Goal: Task Accomplishment & Management: Complete application form

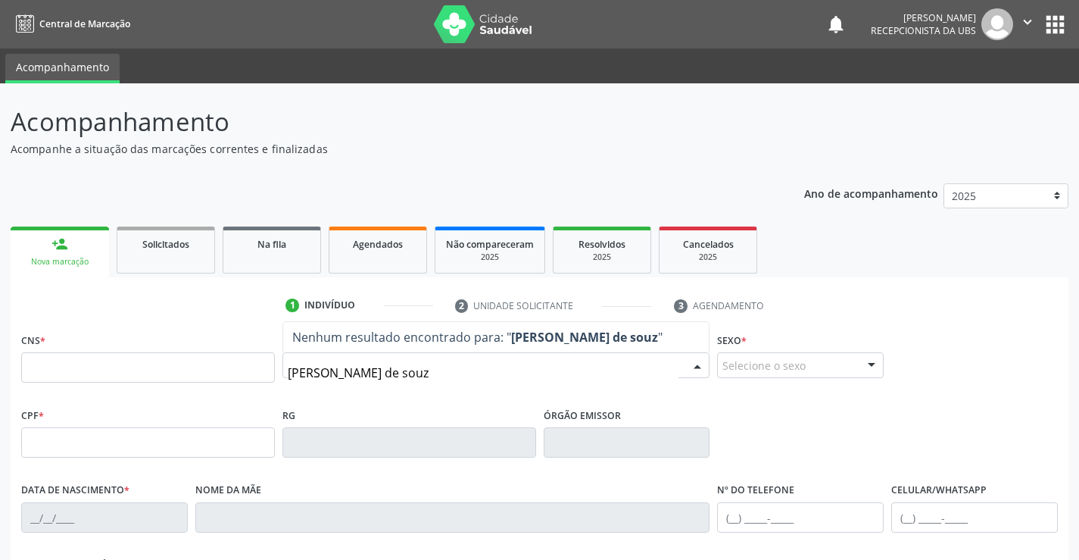
type input "[PERSON_NAME]"
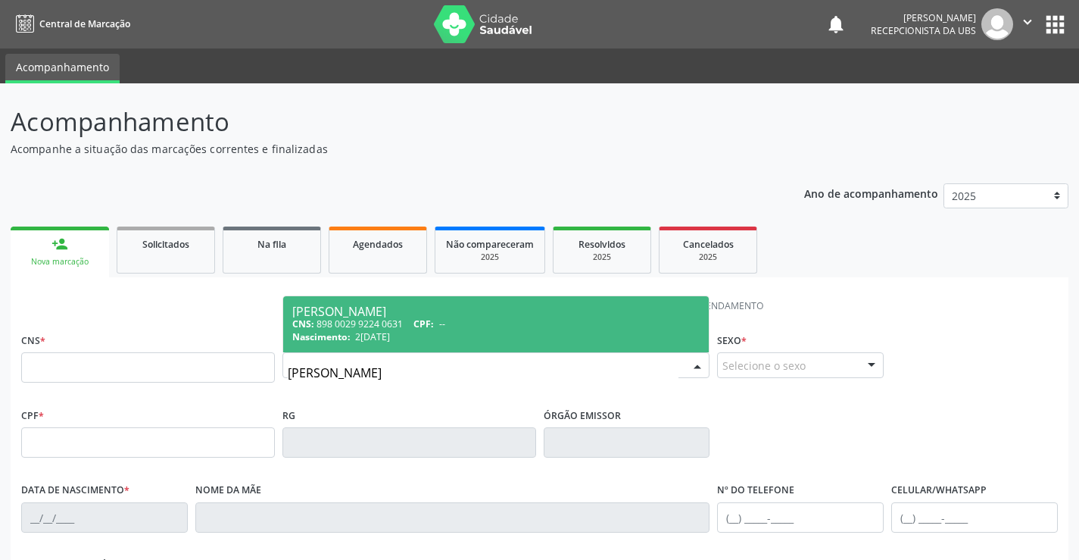
click at [385, 326] on div "CNS: 898 0029 9224 0631 CPF: --" at bounding box center [496, 323] width 408 height 13
type input "898 0029 9224 0631"
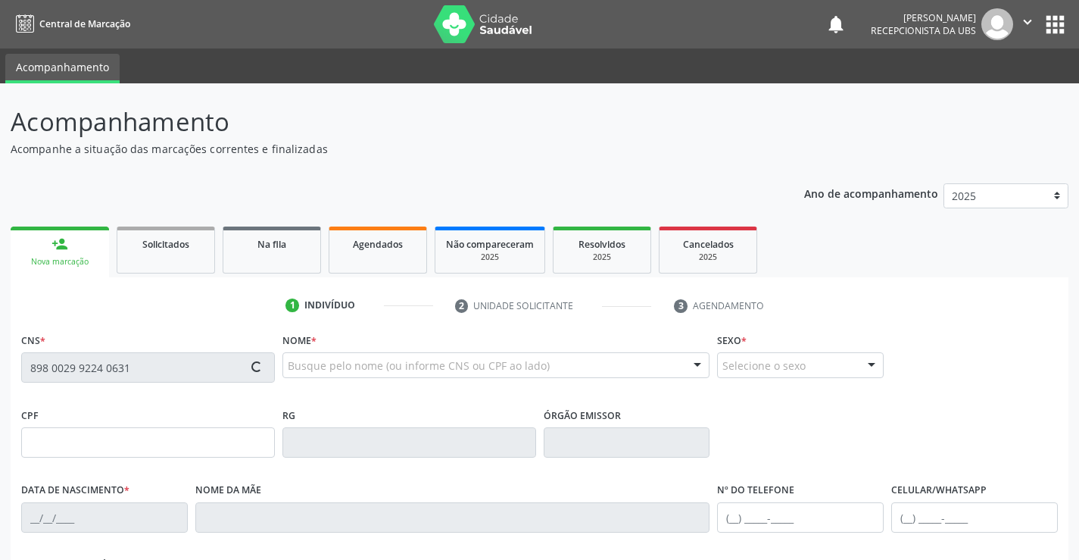
type input "2[DATE]"
type input "[PERSON_NAME]"
type input "[PHONE_NUMBER]"
type input "361.967.544-91"
type input "87"
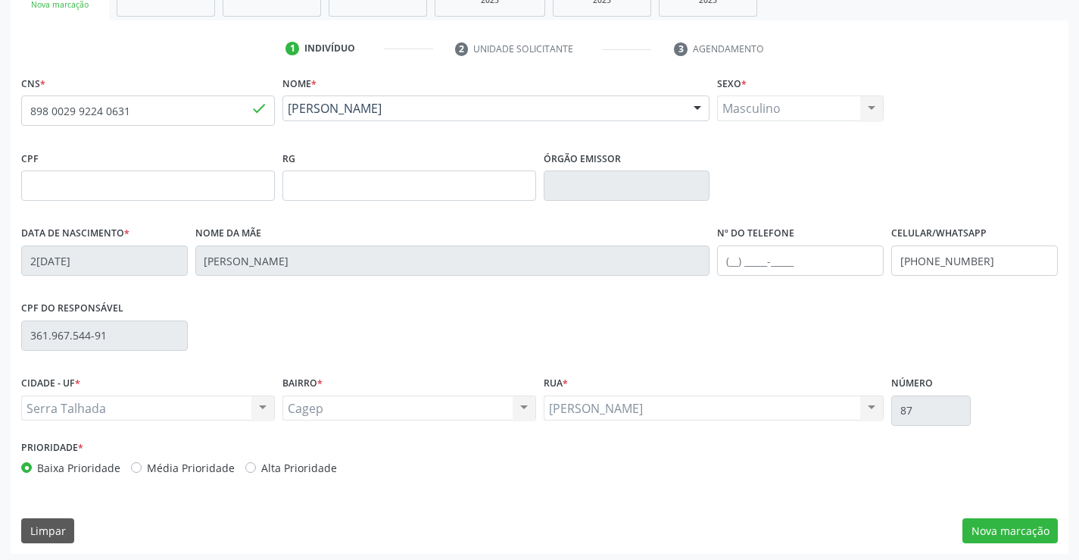
scroll to position [261, 0]
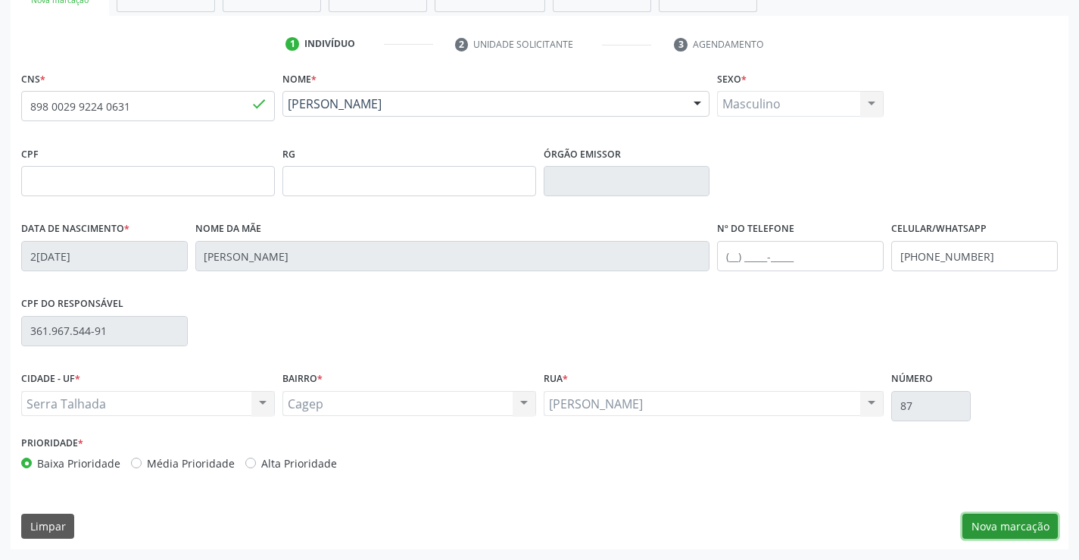
click at [1000, 515] on button "Nova marcação" at bounding box center [1010, 526] width 95 height 26
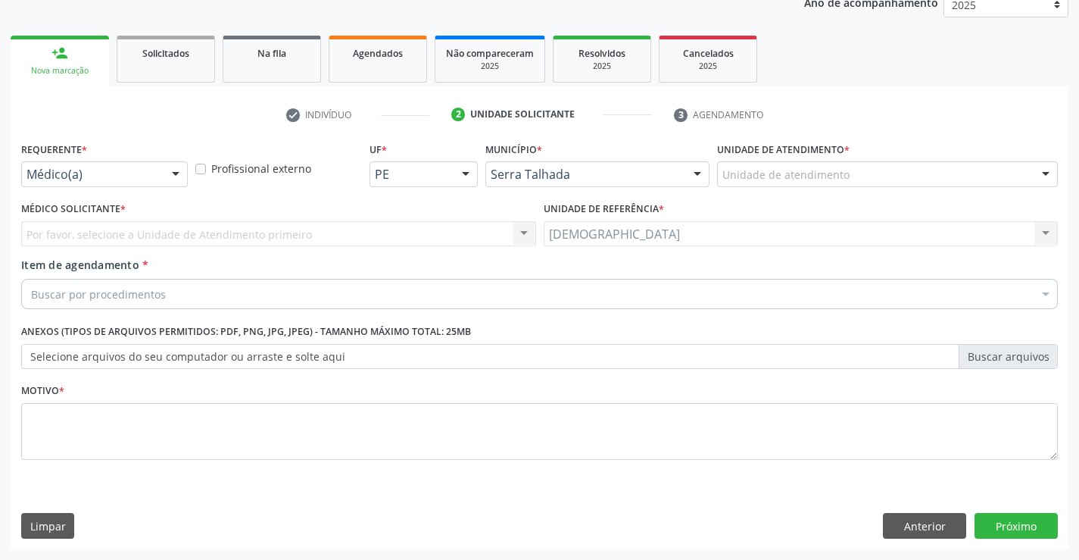
scroll to position [191, 0]
click at [177, 179] on div at bounding box center [175, 175] width 23 height 26
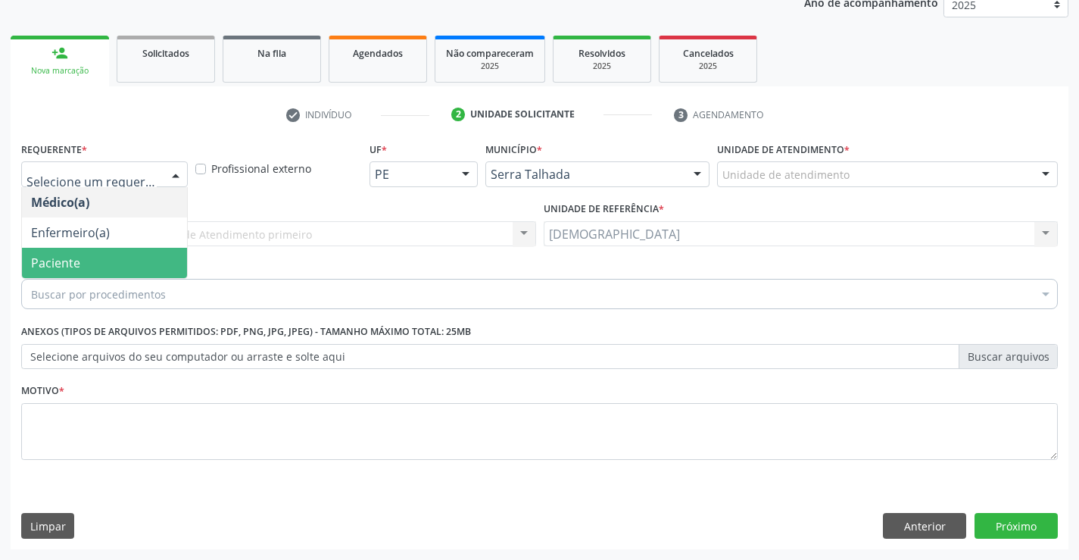
click at [133, 263] on span "Paciente" at bounding box center [104, 263] width 165 height 30
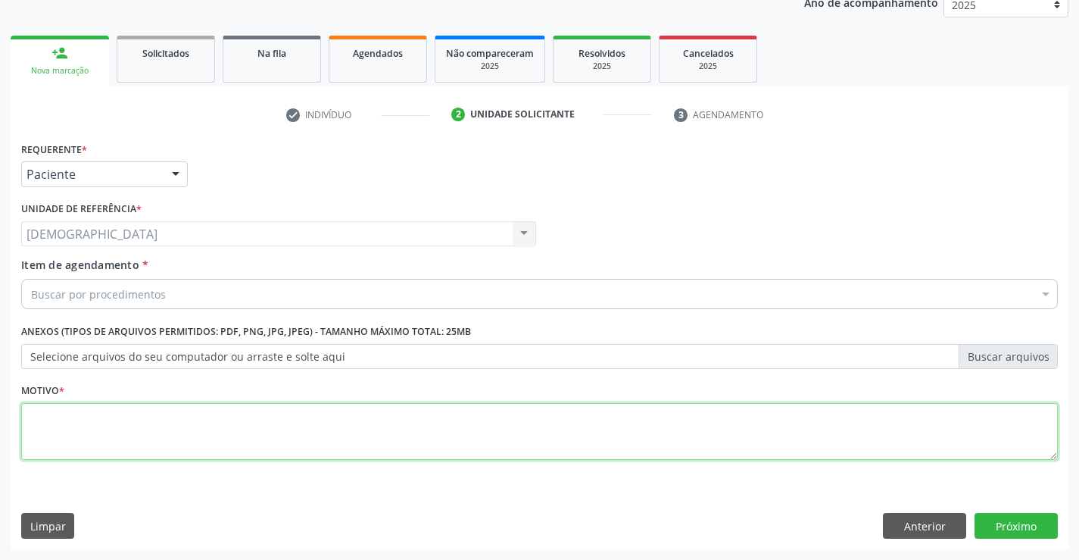
click at [114, 427] on textarea at bounding box center [539, 432] width 1037 height 58
type textarea "."
click at [212, 295] on div "Buscar por procedimentos" at bounding box center [539, 294] width 1037 height 30
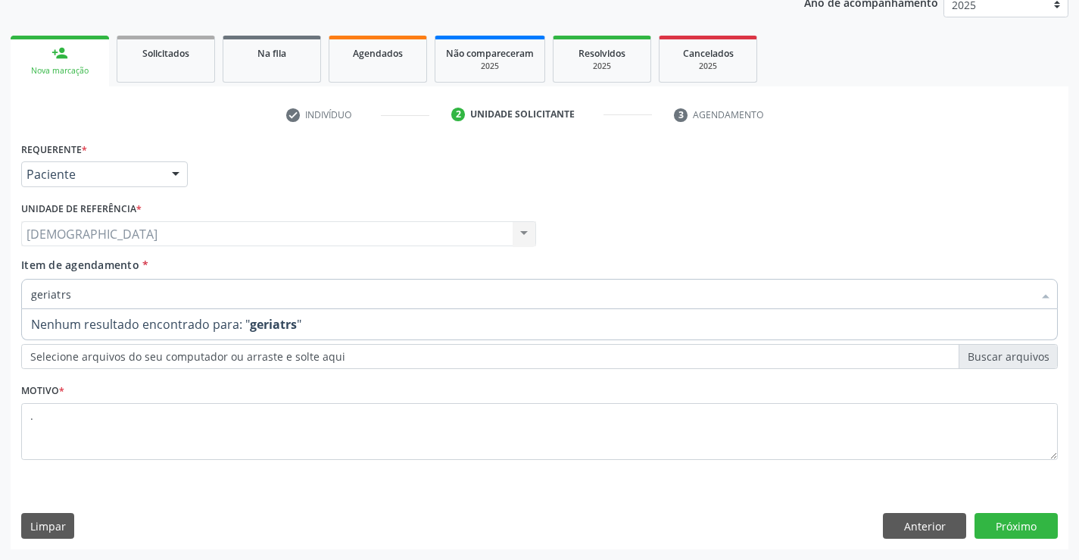
type input "geriatr"
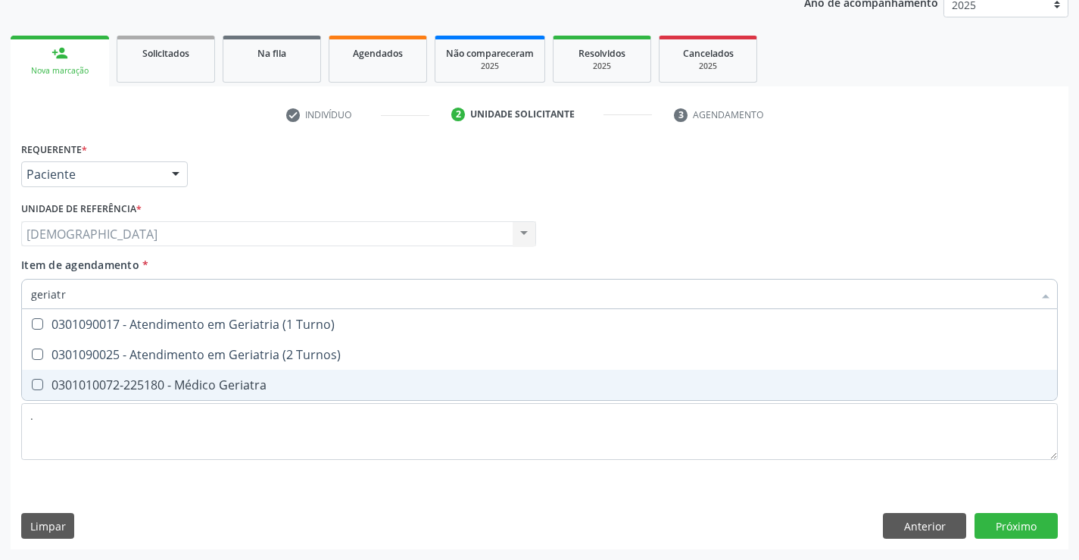
click at [251, 383] on div "0301010072-225180 - Médico Geriatra" at bounding box center [539, 385] width 1017 height 12
checkbox Geriatra "true"
click at [1028, 522] on div "Requerente * Paciente Médico(a) Enfermeiro(a) Paciente Nenhum resultado encontr…" at bounding box center [540, 343] width 1058 height 411
checkbox Turnos\) "true"
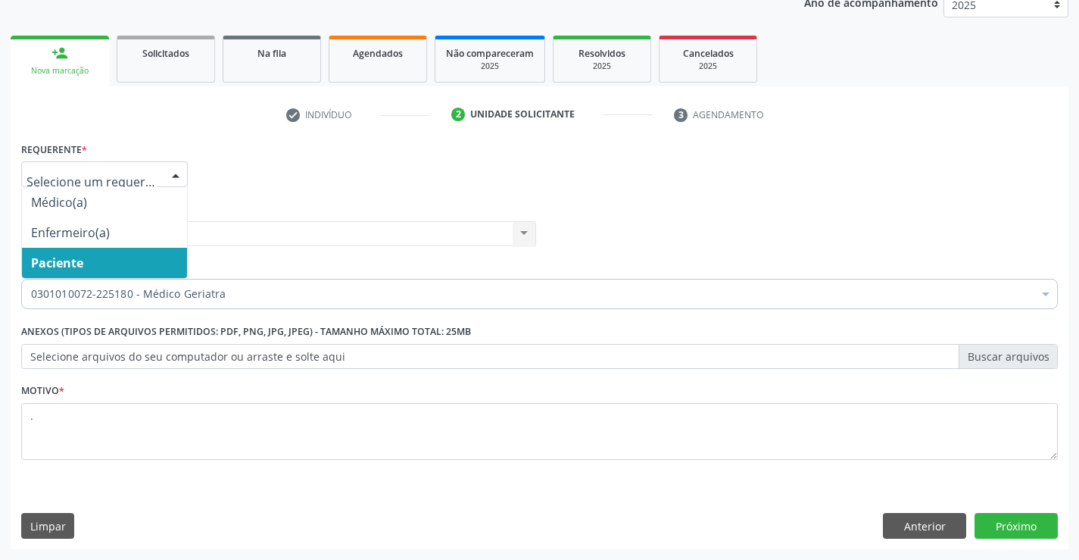
click at [177, 173] on div at bounding box center [175, 175] width 23 height 26
click at [118, 271] on span "Paciente" at bounding box center [104, 263] width 165 height 30
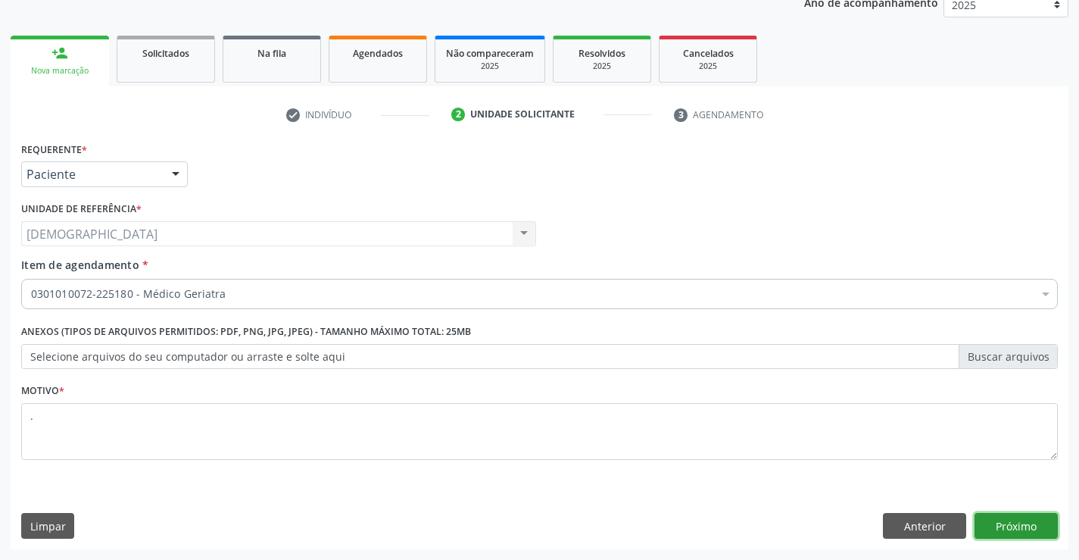
click at [1008, 523] on button "Próximo" at bounding box center [1016, 526] width 83 height 26
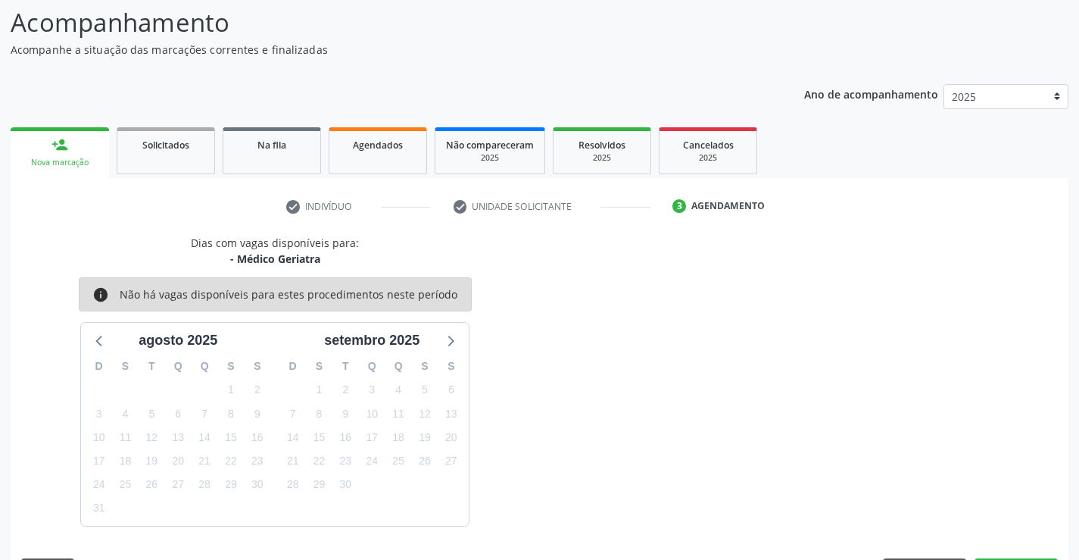
scroll to position [144, 0]
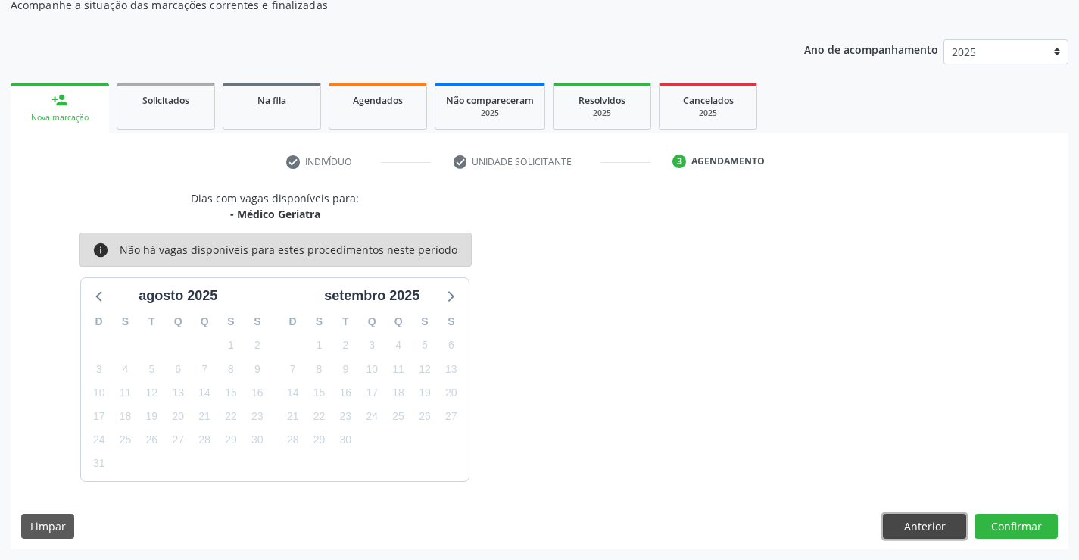
click at [933, 523] on button "Anterior" at bounding box center [924, 526] width 83 height 26
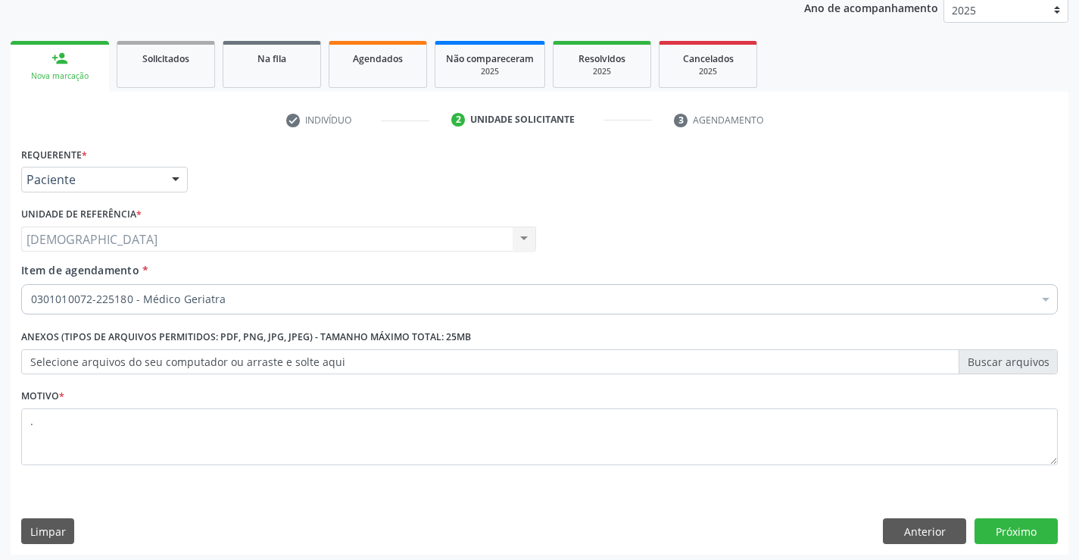
scroll to position [191, 0]
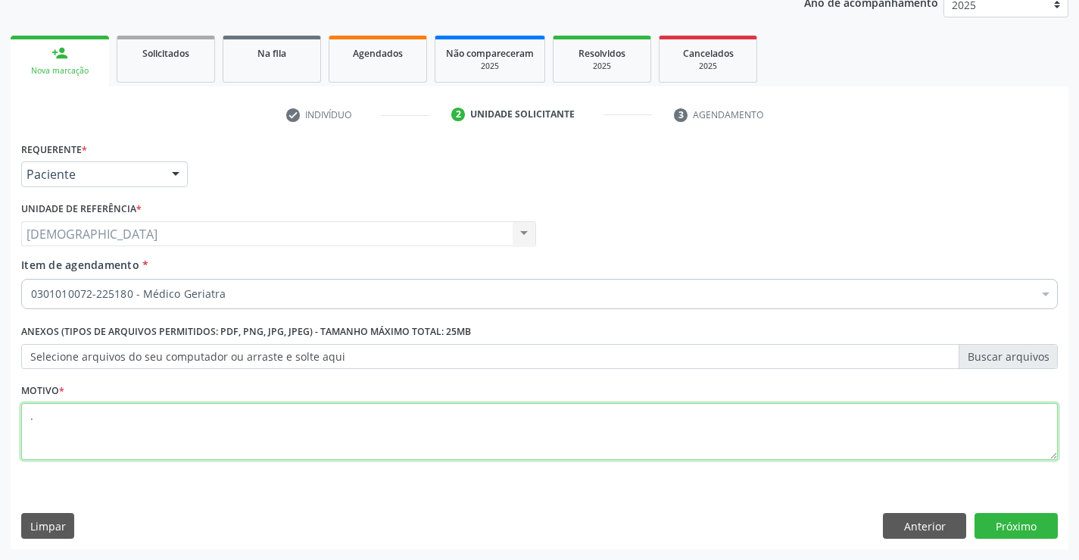
click at [56, 413] on textarea "." at bounding box center [539, 432] width 1037 height 58
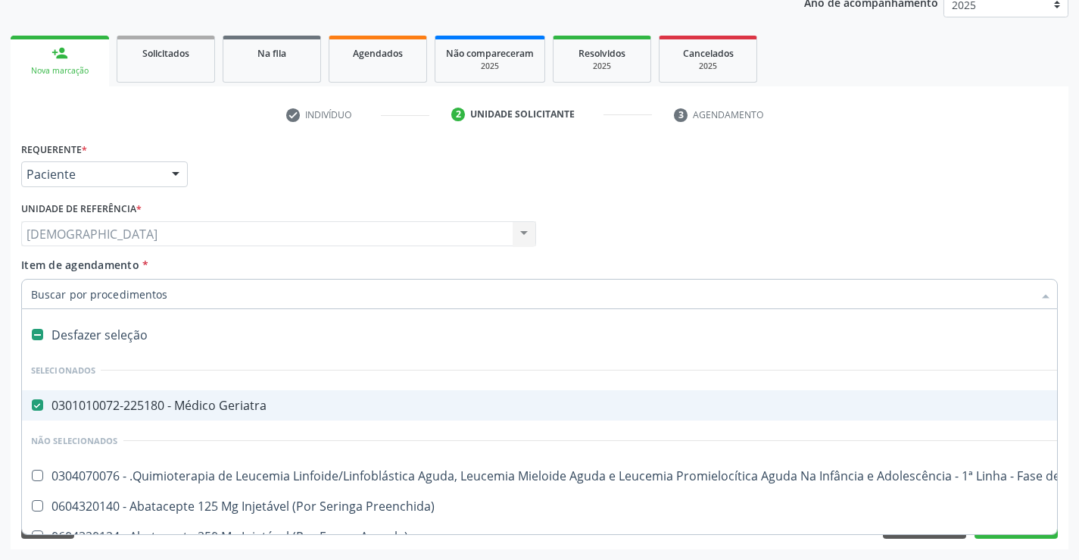
click at [953, 240] on div "Médico Solicitante Por favor, selecione a Unidade de Atendimento primeiro Nenhu…" at bounding box center [539, 227] width 1044 height 59
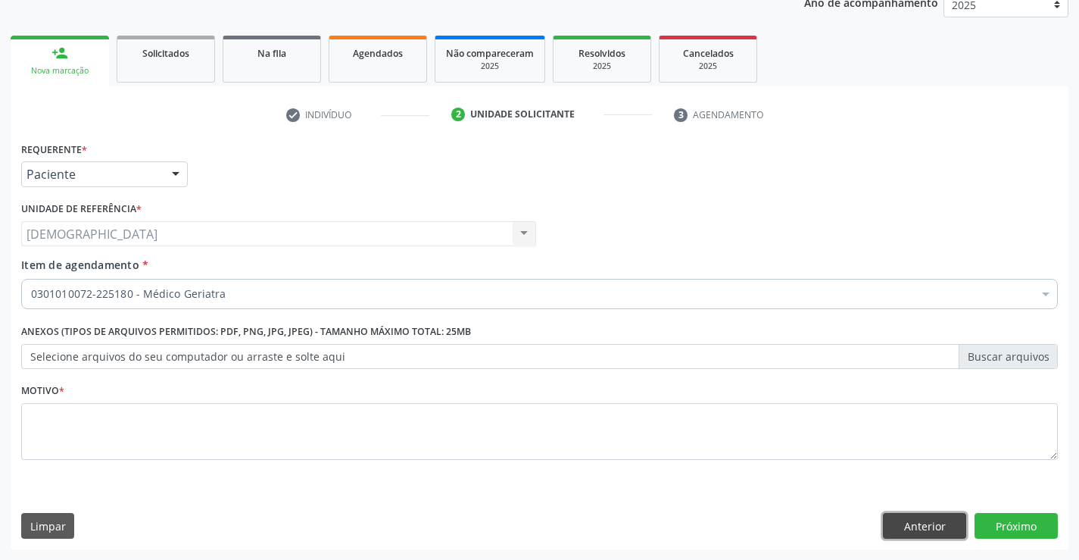
click at [907, 526] on button "Anterior" at bounding box center [924, 526] width 83 height 26
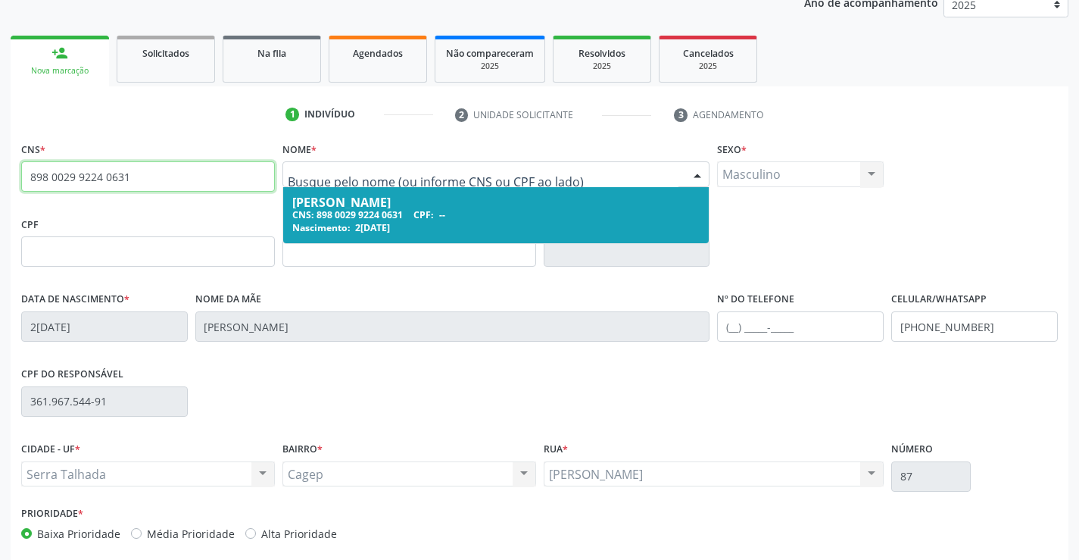
click at [161, 174] on input "898 0029 9224 0631" at bounding box center [148, 176] width 254 height 30
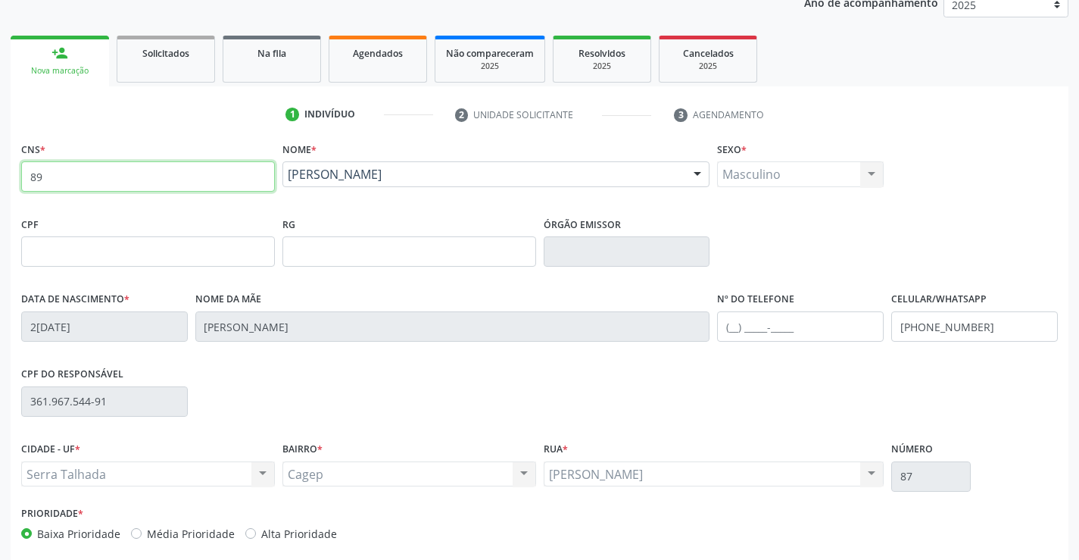
type input "8"
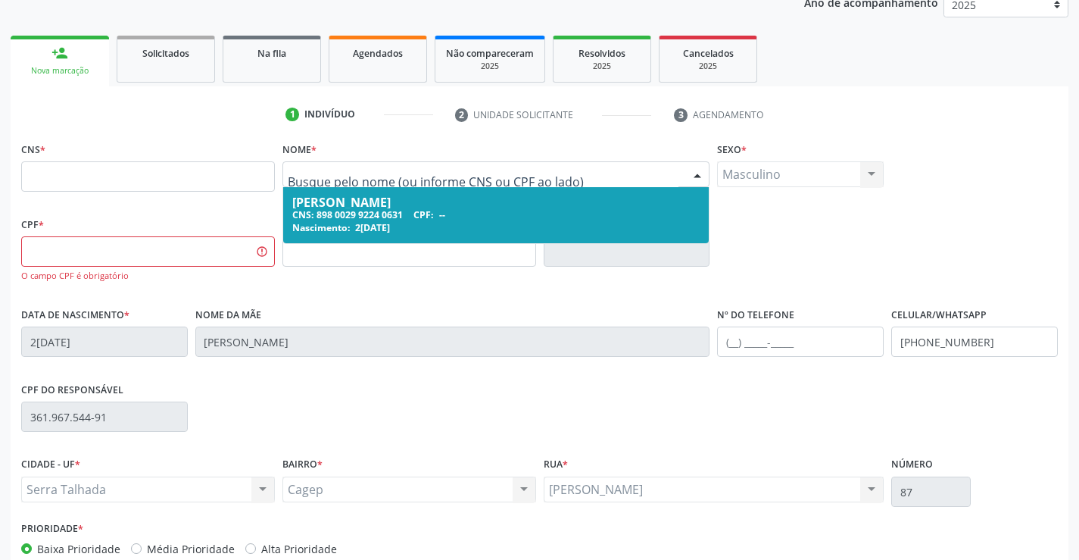
click at [432, 175] on input "text" at bounding box center [484, 182] width 392 height 30
click at [251, 138] on div "CNS *" at bounding box center [148, 165] width 254 height 54
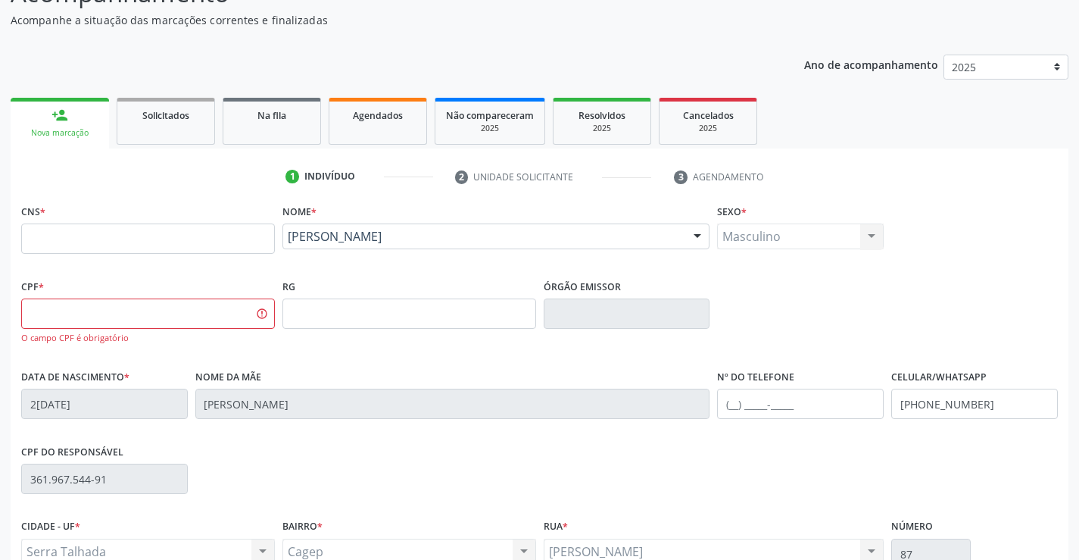
scroll to position [49, 0]
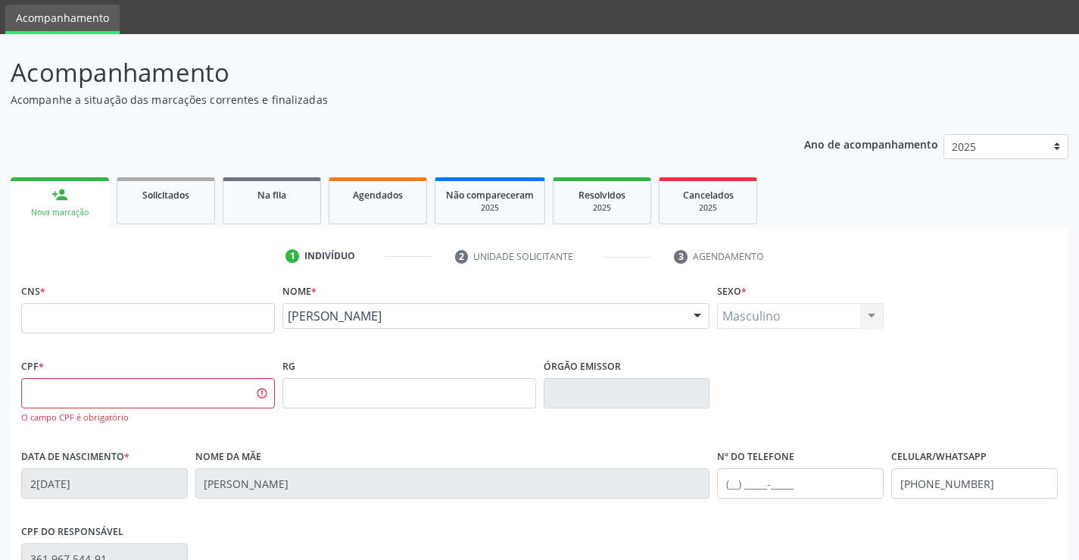
drag, startPoint x: 64, startPoint y: 161, endPoint x: 104, endPoint y: 169, distance: 40.8
click at [63, 162] on div "Ano de acompanhamento 2025 2024 person_add Nova marcação Solicitados Na fila Ag…" at bounding box center [540, 450] width 1058 height 654
click at [178, 199] on span "Solicitados" at bounding box center [165, 195] width 47 height 13
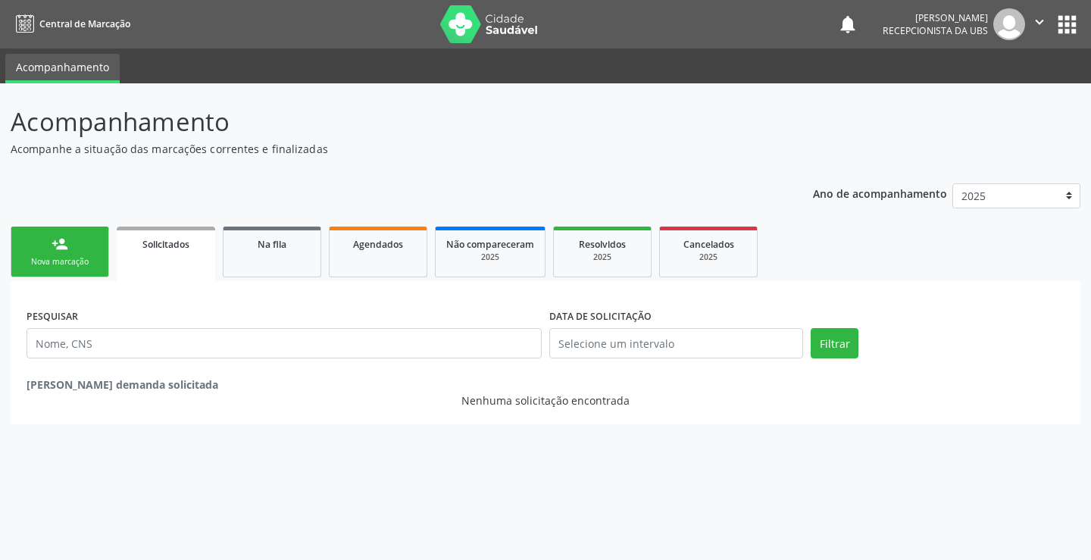
click at [71, 261] on div "Nova marcação" at bounding box center [60, 261] width 76 height 11
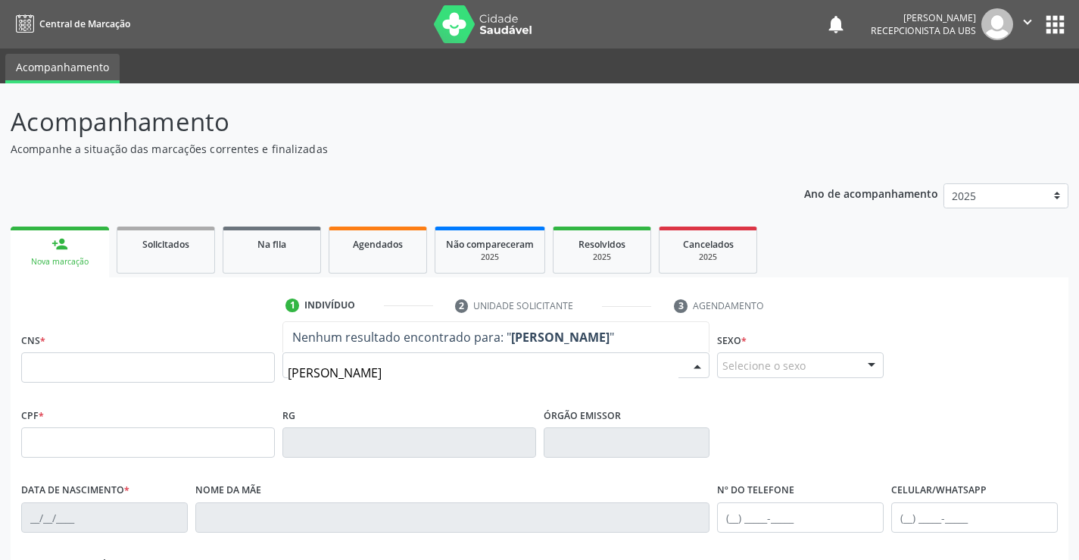
type input "[PERSON_NAME]"
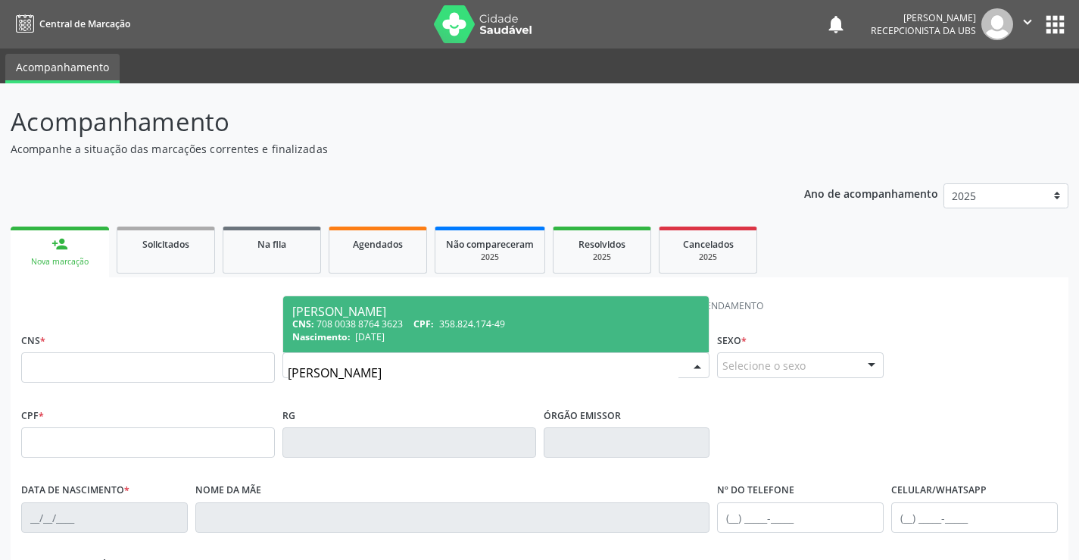
click at [434, 335] on div "Nascimento: [DATE]" at bounding box center [496, 336] width 408 height 13
type input "708 0038 8764 3623"
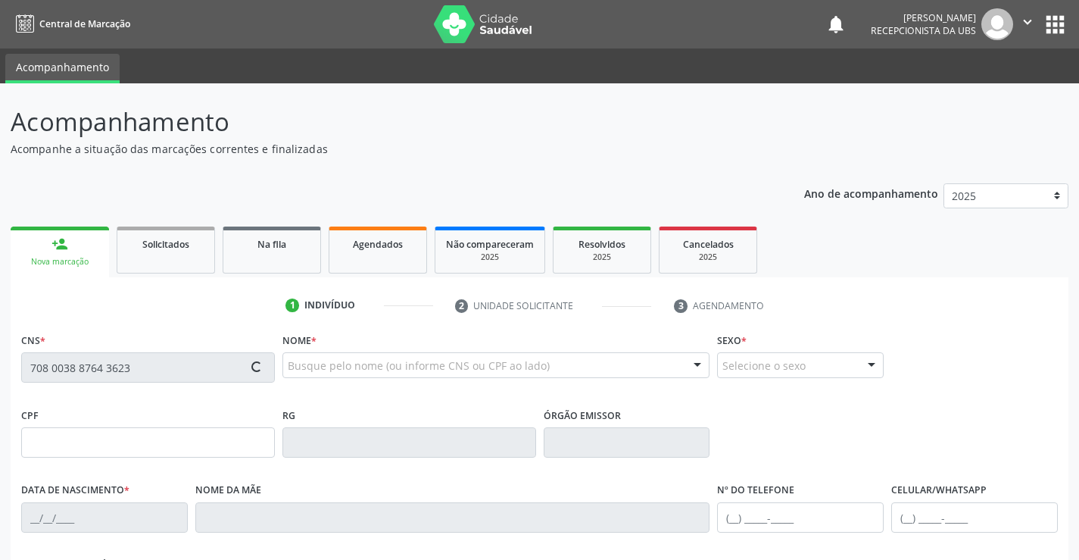
type input "358.824.174-49"
type input "[DATE]"
type input "[PERSON_NAME]"
type input "[PHONE_NUMBER]"
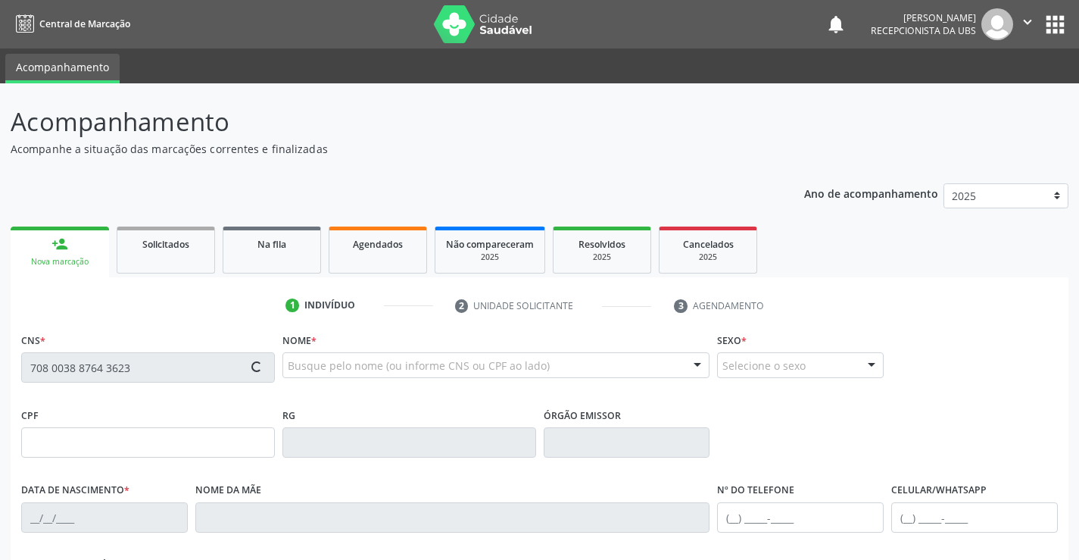
type input "901.503.924-00"
type input "1161"
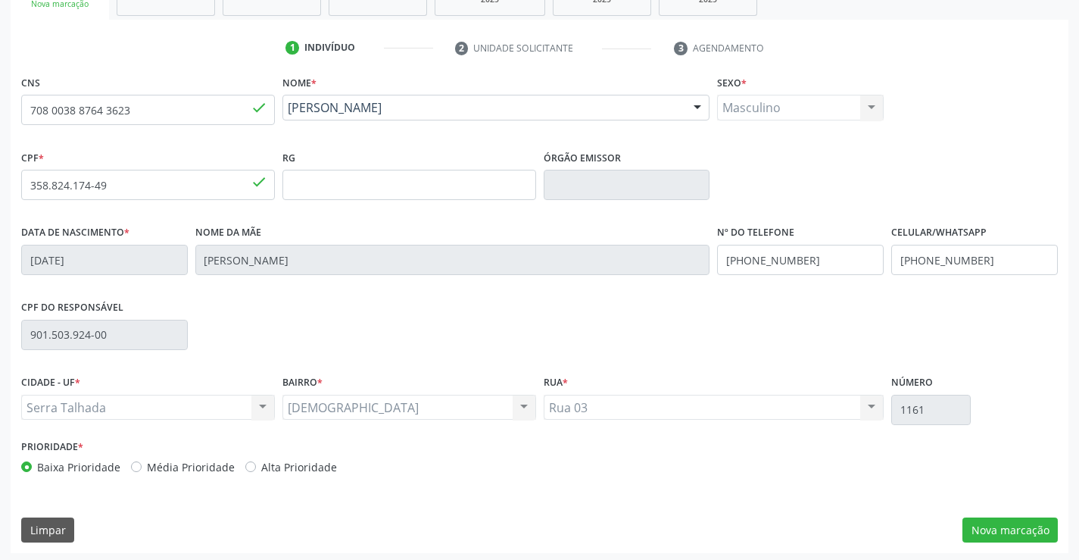
scroll to position [261, 0]
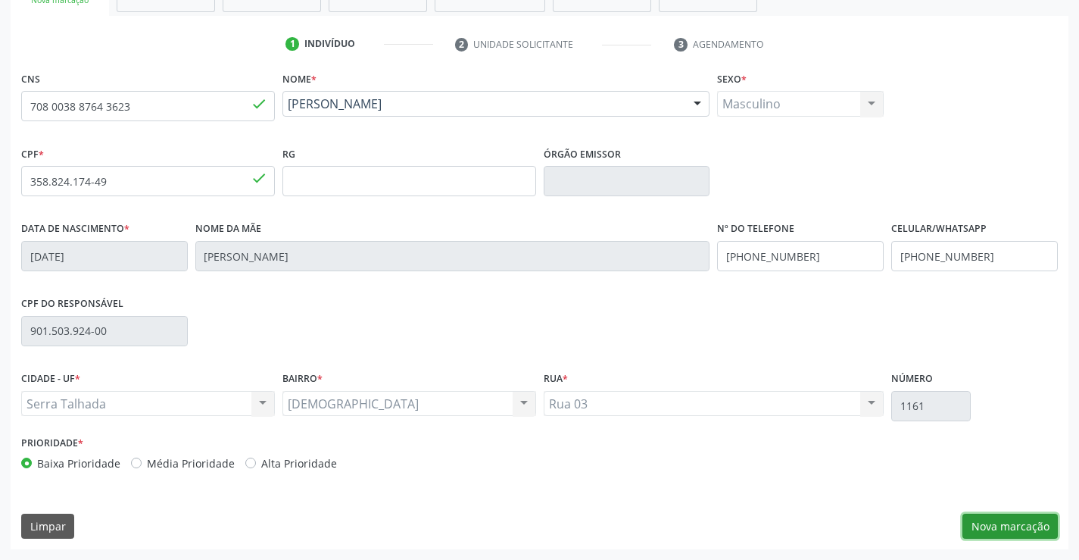
click at [1000, 527] on button "Nova marcação" at bounding box center [1010, 526] width 95 height 26
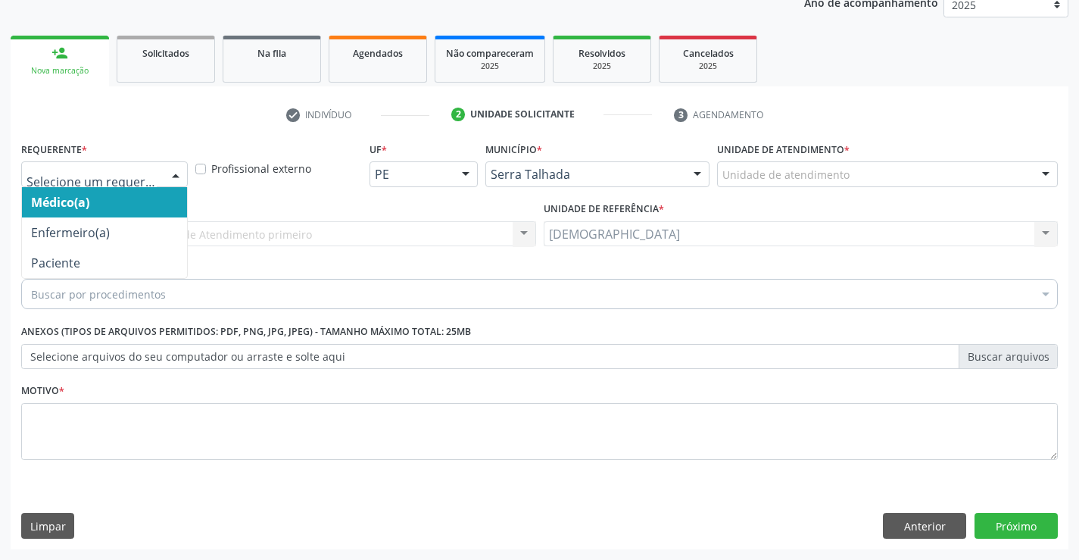
click at [174, 175] on div at bounding box center [175, 175] width 23 height 26
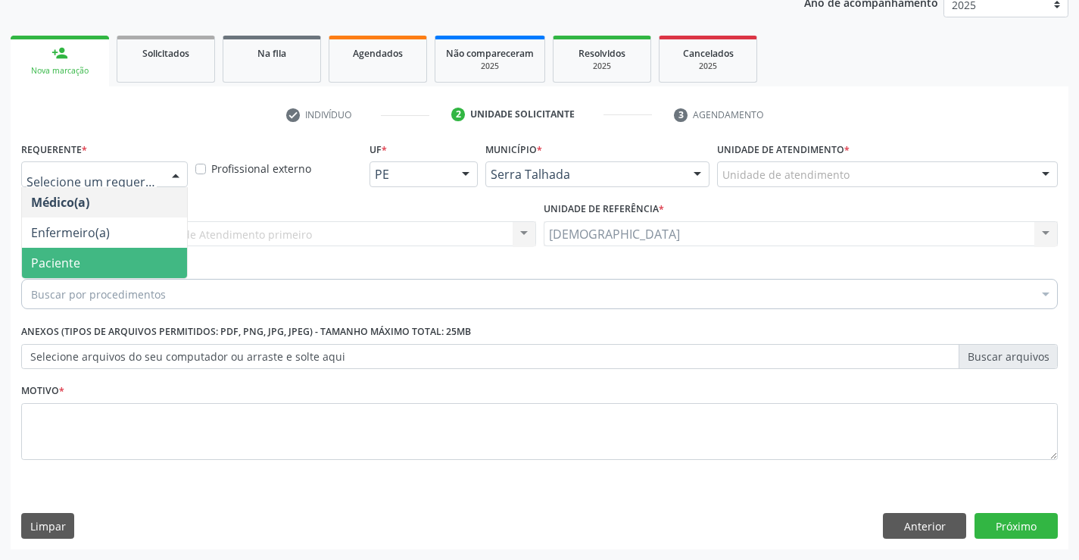
click at [54, 252] on span "Paciente" at bounding box center [104, 263] width 165 height 30
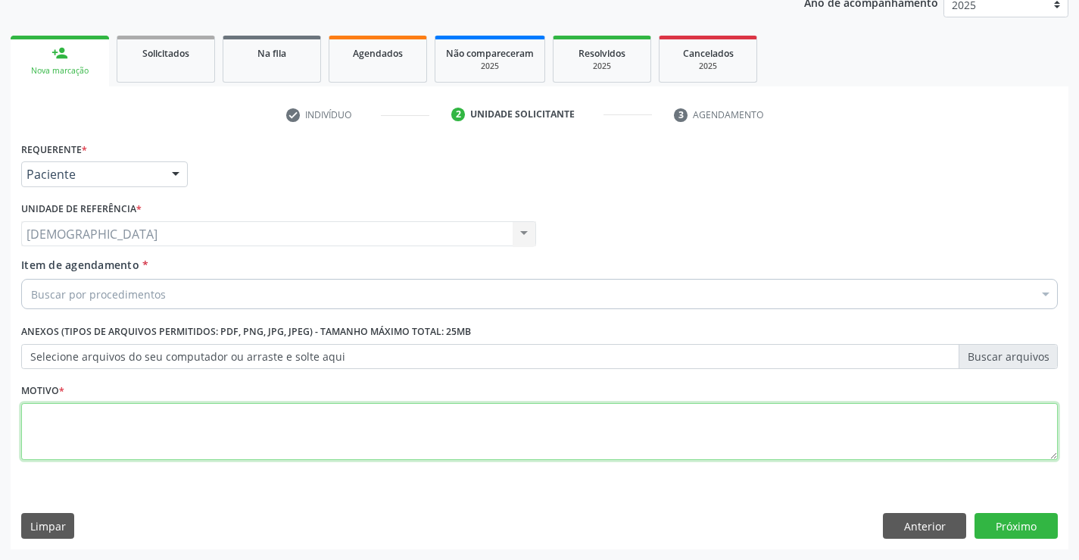
click at [68, 437] on textarea at bounding box center [539, 432] width 1037 height 58
type textarea "."
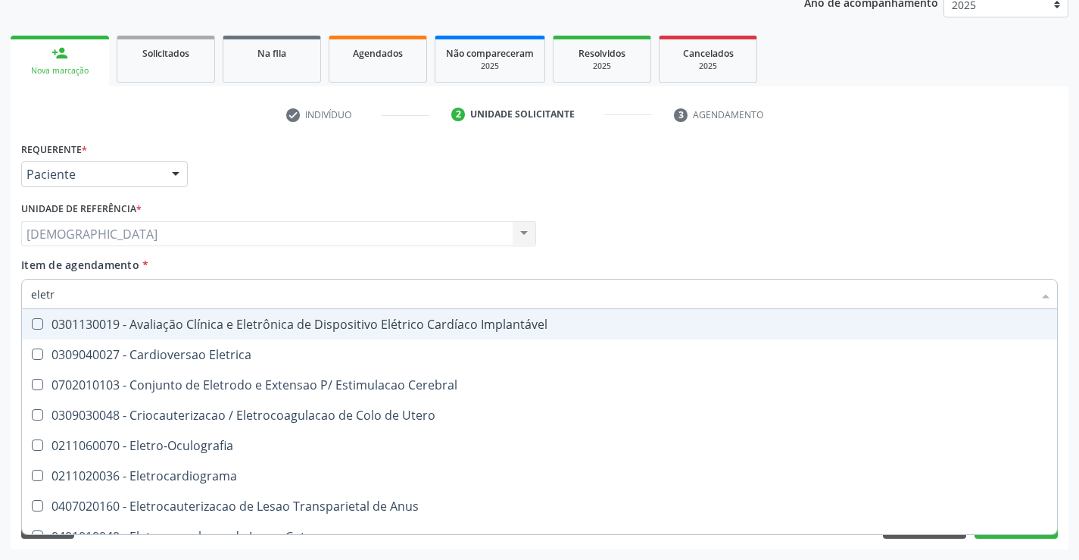
type input "eletro"
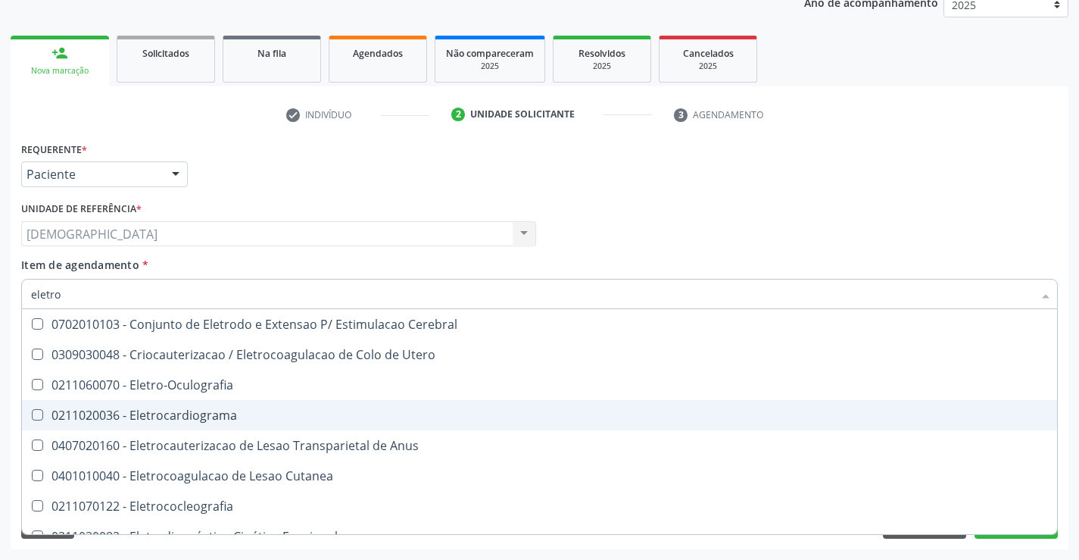
click at [143, 418] on div "0211020036 - Eletrocardiograma" at bounding box center [573, 415] width 1084 height 12
checkbox Eletrocardiograma "true"
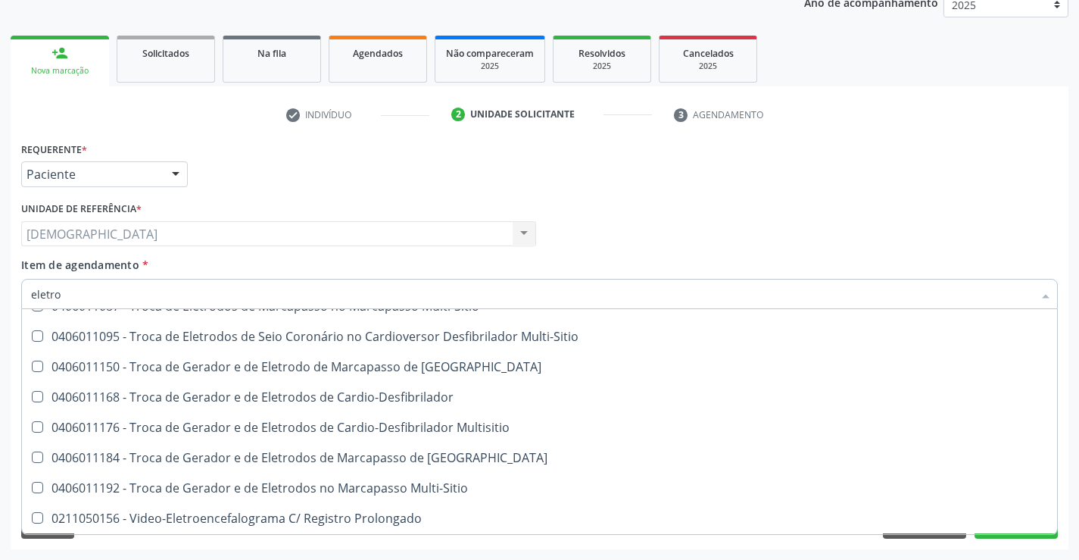
scroll to position [2119, 0]
click at [956, 252] on div "Médico Solicitante Por favor, selecione a Unidade de Atendimento primeiro Nenhu…" at bounding box center [539, 227] width 1044 height 59
checkbox Utero "true"
checkbox Eletrocardiograma "false"
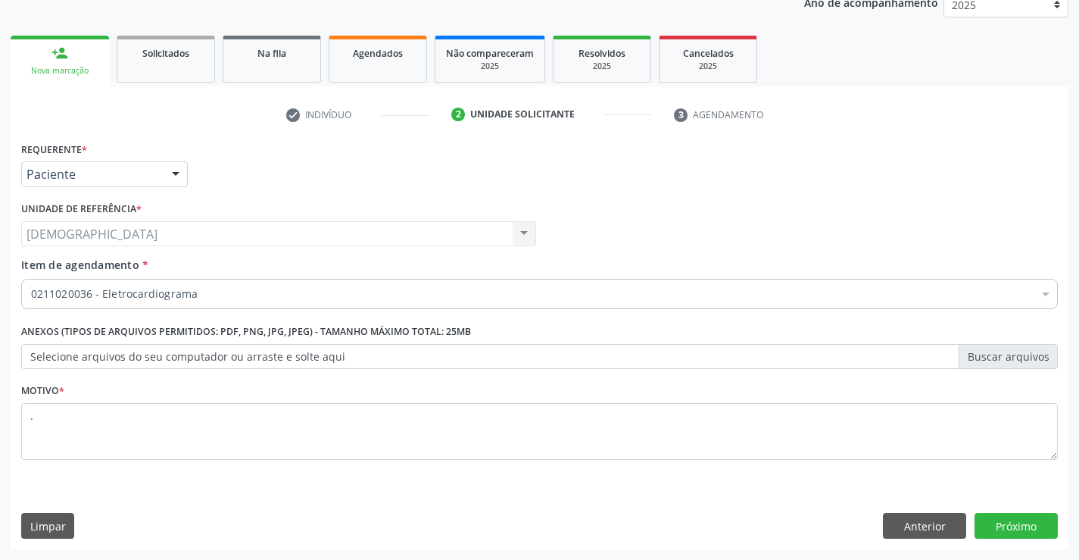
scroll to position [0, 0]
click at [1009, 523] on button "Próximo" at bounding box center [1016, 526] width 83 height 26
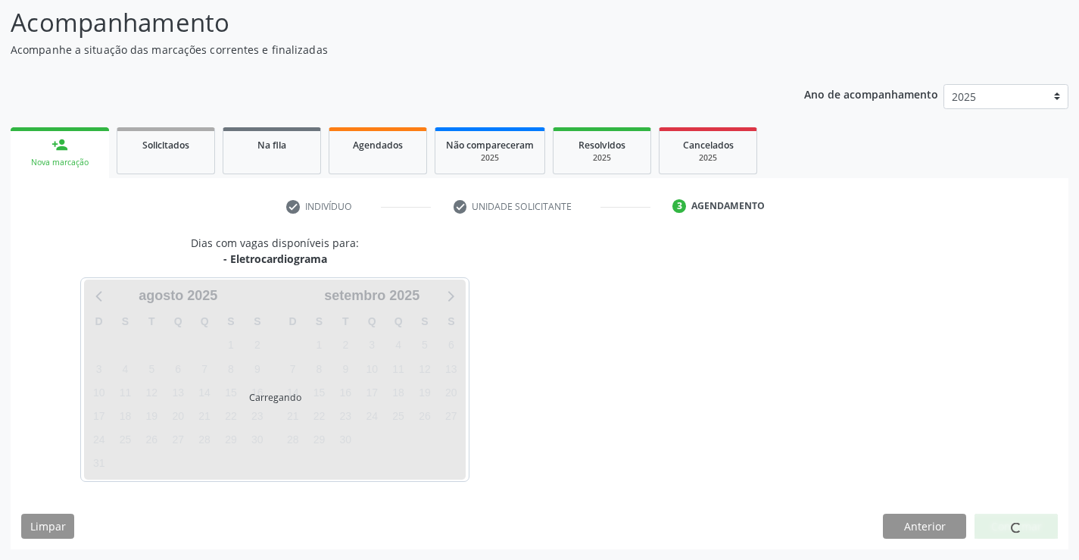
scroll to position [144, 0]
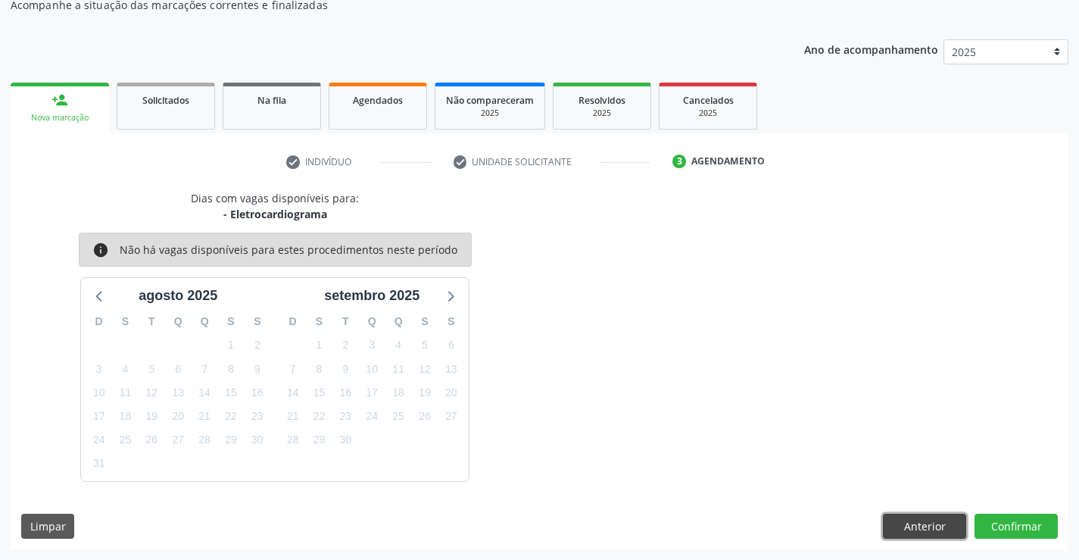
click at [931, 522] on button "Anterior" at bounding box center [924, 526] width 83 height 26
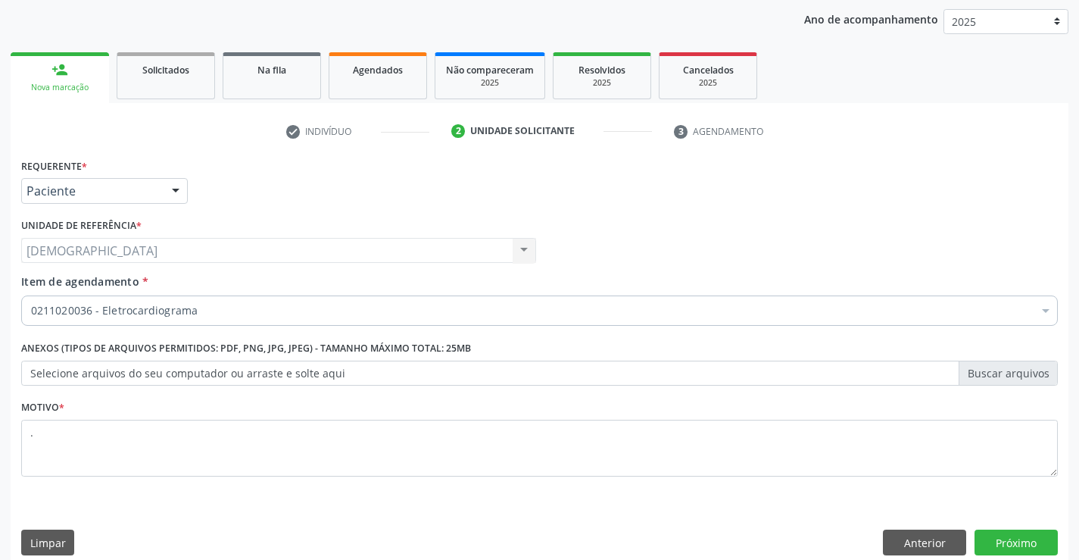
scroll to position [191, 0]
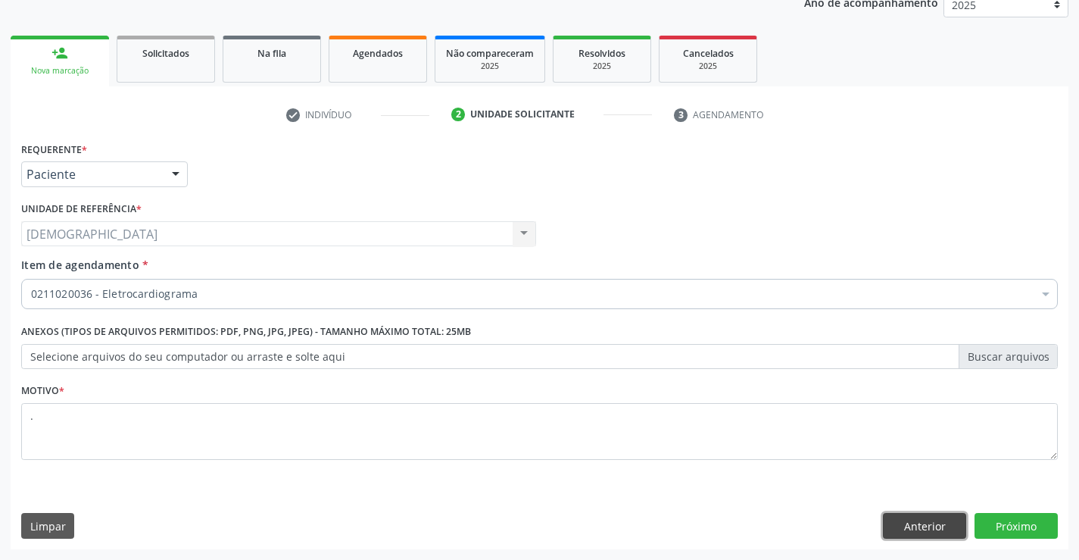
click at [901, 521] on button "Anterior" at bounding box center [924, 526] width 83 height 26
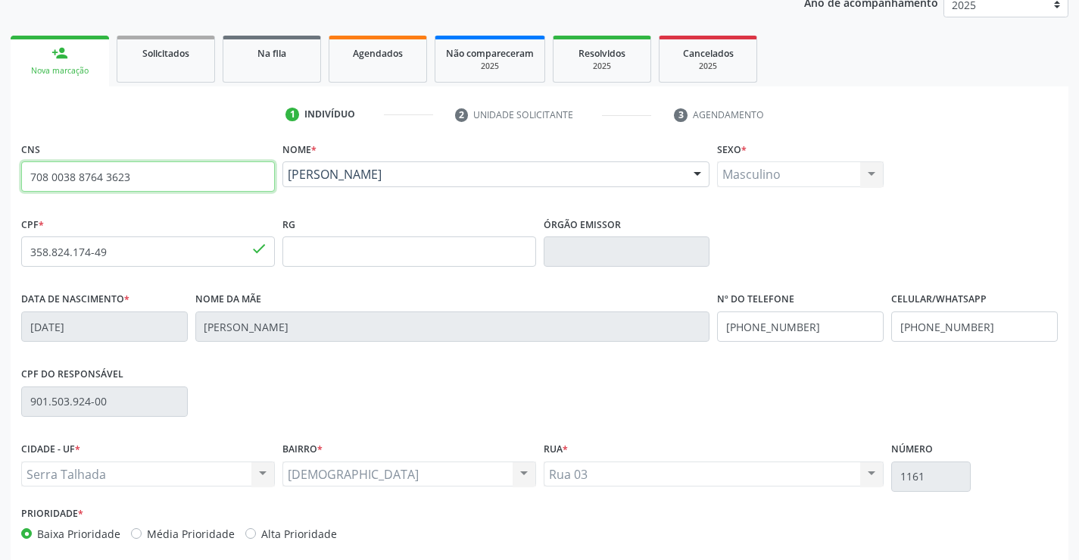
click at [160, 187] on input "708 0038 8764 3623" at bounding box center [148, 176] width 254 height 30
type input "7"
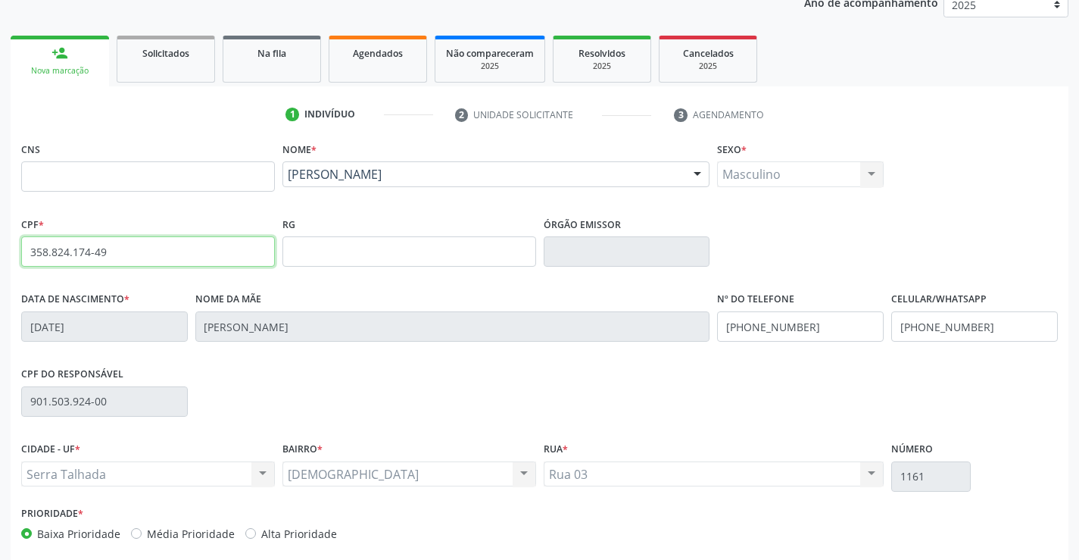
click at [223, 254] on input "358.824.174-49" at bounding box center [148, 251] width 254 height 30
type input "3"
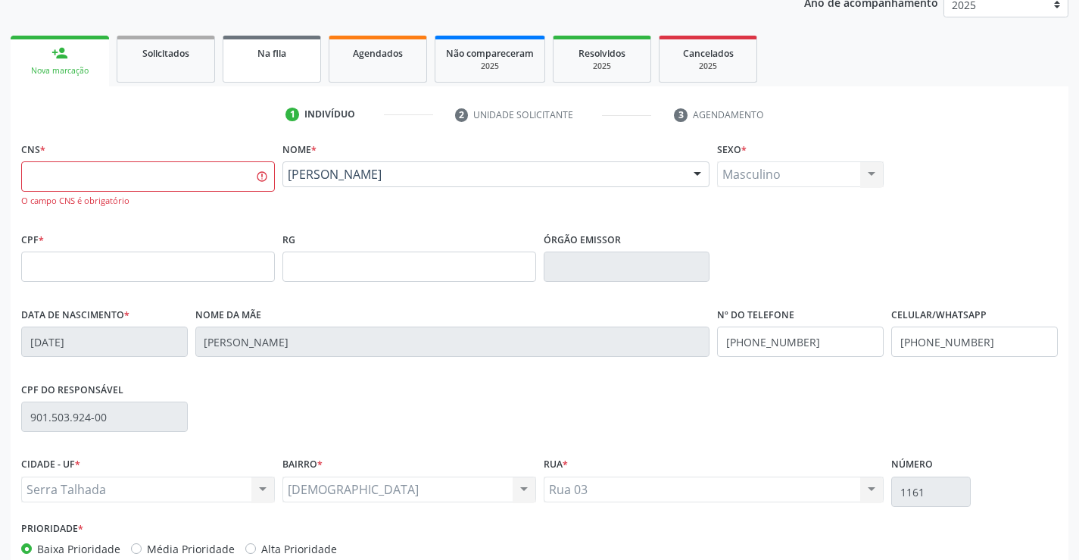
click at [298, 57] on div "Na fila" at bounding box center [272, 53] width 76 height 16
